Goal: Complete application form: Complete application form

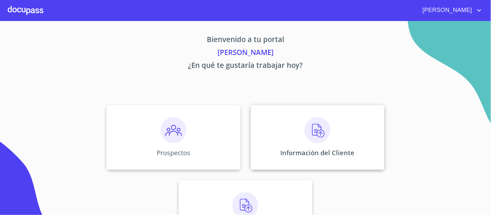
click at [317, 132] on img at bounding box center [318, 130] width 26 height 26
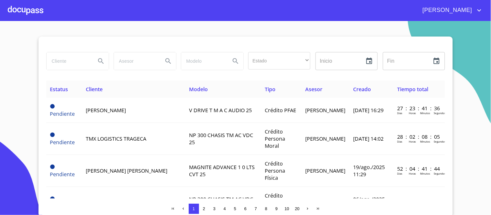
click at [59, 60] on input "search" at bounding box center [69, 60] width 44 height 17
type input "[PERSON_NAME] [PERSON_NAME]"
click at [98, 58] on icon "Search" at bounding box center [101, 61] width 8 height 8
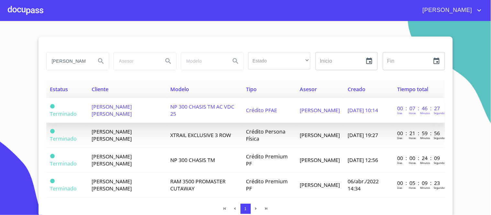
click at [187, 106] on span "NP 300 CHASIS TM AC VDC 25" at bounding box center [202, 110] width 64 height 14
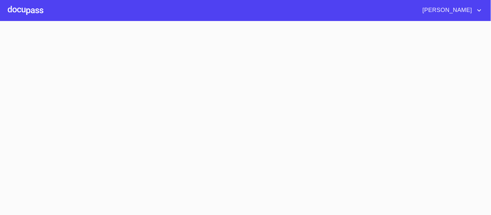
click at [187, 106] on section at bounding box center [245, 118] width 491 height 194
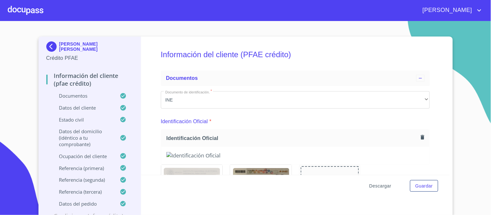
click at [378, 186] on span "Descargar" at bounding box center [380, 186] width 22 height 8
